Goal: Transaction & Acquisition: Download file/media

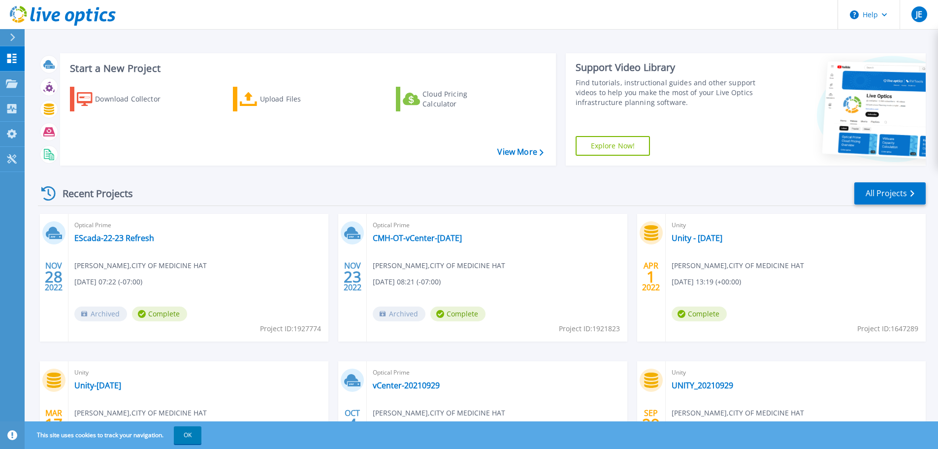
click at [129, 69] on h3 "Start a New Project" at bounding box center [306, 68] width 473 height 11
click at [121, 100] on div "Download Collector" at bounding box center [134, 99] width 79 height 20
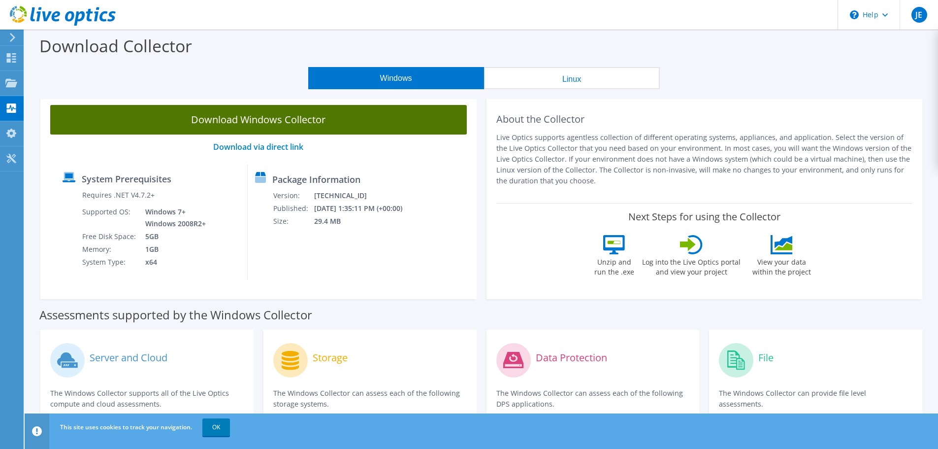
click at [287, 115] on link "Download Windows Collector" at bounding box center [258, 120] width 417 height 30
